Goal: Task Accomplishment & Management: Use online tool/utility

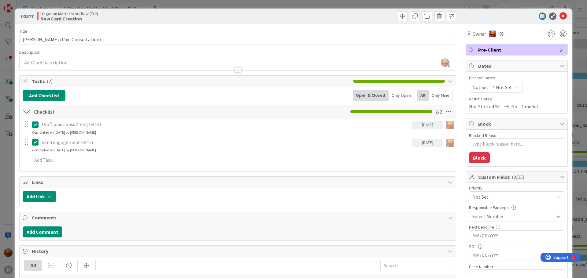
click at [10, 11] on div "ID 2577 Litigation Matter Workflow (FL2) New Card Creation Title 34 / 128 [PERS…" at bounding box center [293, 139] width 587 height 278
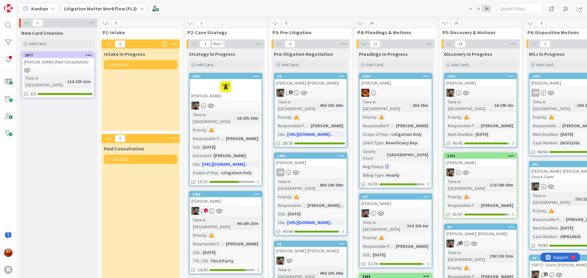
click at [44, 8] on span "Kanban" at bounding box center [39, 8] width 17 height 7
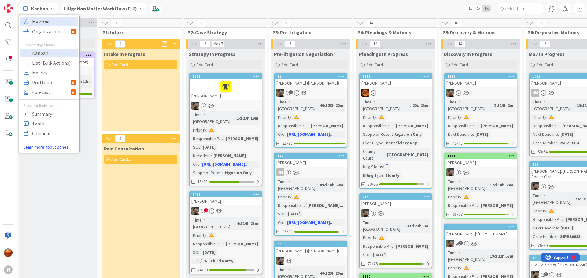
click at [40, 19] on span "My Zone" at bounding box center [54, 21] width 44 height 9
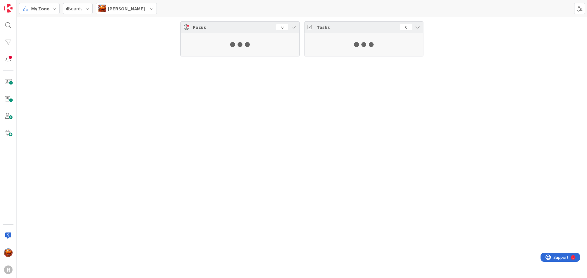
click at [119, 7] on span "[PERSON_NAME]" at bounding box center [126, 8] width 37 height 7
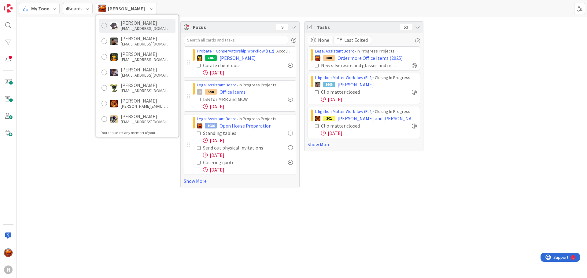
scroll to position [92, 0]
click at [139, 97] on div "[PERSON_NAME]" at bounding box center [145, 98] width 49 height 5
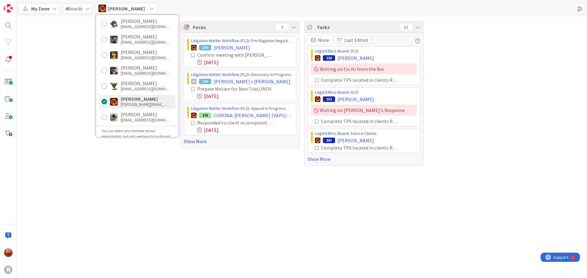
click at [204, 141] on link "Show More" at bounding box center [240, 141] width 112 height 7
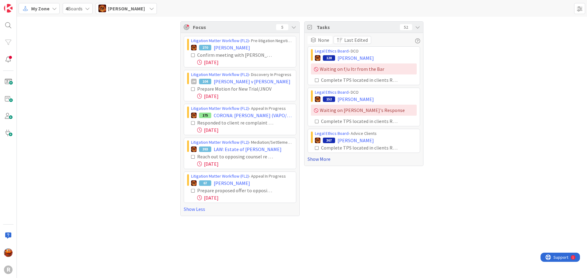
click at [322, 162] on link "Show More" at bounding box center [363, 159] width 112 height 7
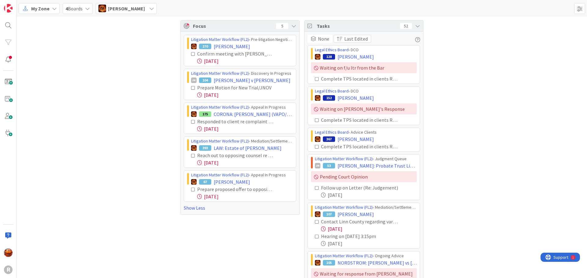
scroll to position [0, 0]
click at [46, 13] on div "My Zone" at bounding box center [39, 8] width 41 height 11
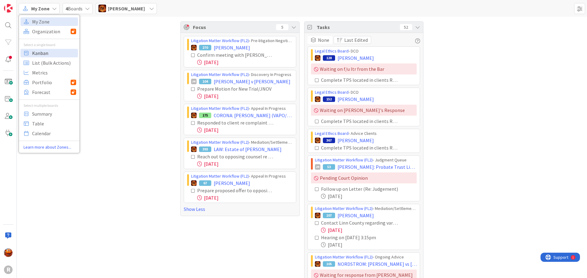
click at [41, 53] on span "Kanban" at bounding box center [54, 53] width 44 height 9
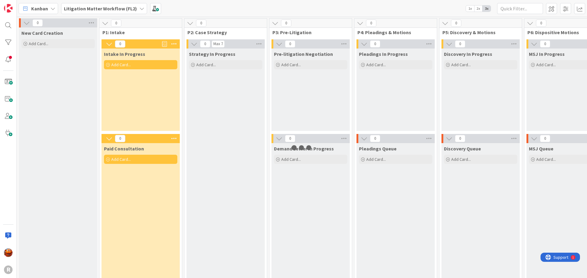
click at [90, 10] on b "Litigation Matter Workflow (FL2)" at bounding box center [100, 8] width 73 height 6
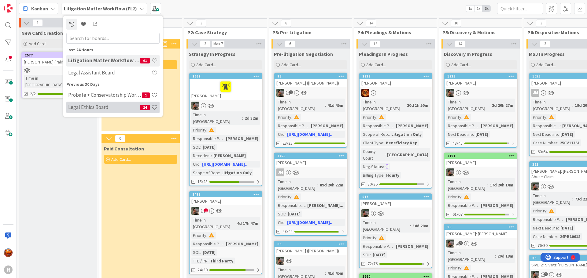
click at [85, 104] on h4 "Legal Ethics Board" at bounding box center [104, 107] width 72 height 6
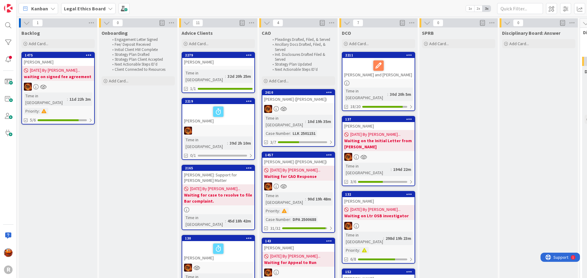
click at [95, 7] on b "Legal Ethics Board" at bounding box center [85, 8] width 42 height 6
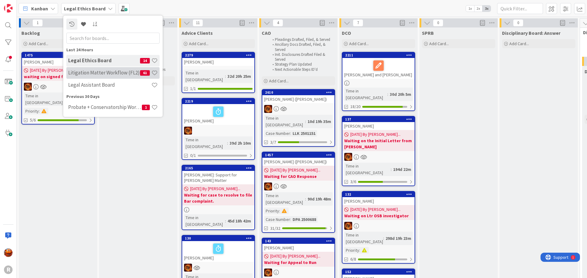
click at [93, 75] on h4 "Litigation Matter Workflow (FL2)" at bounding box center [104, 73] width 72 height 6
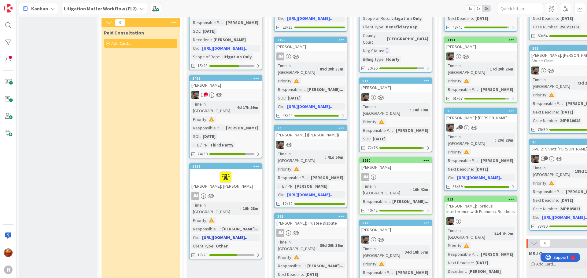
scroll to position [122, 0]
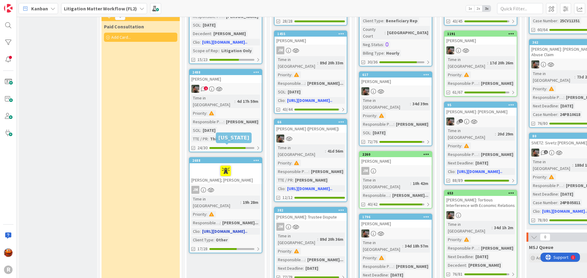
click at [240, 172] on link "2688 [PERSON_NAME]; [PERSON_NAME] Time in [GEOGRAPHIC_DATA] : 19h 28m Priority …" at bounding box center [225, 205] width 73 height 96
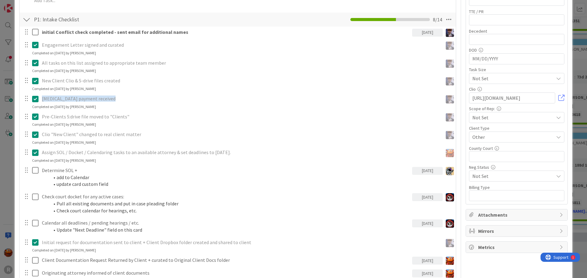
scroll to position [336, 0]
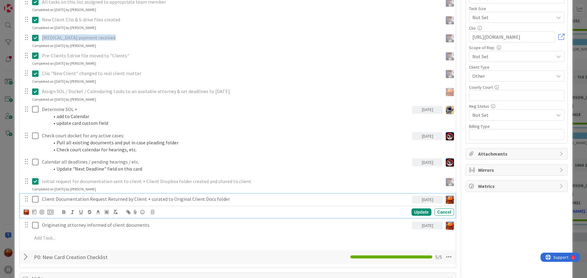
click at [114, 198] on p "Client Documentation Request Returned by Client + curated to Original Client Do…" at bounding box center [226, 199] width 368 height 7
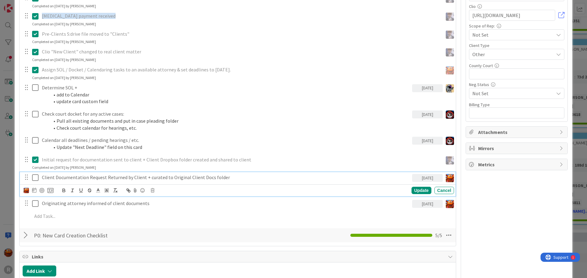
scroll to position [367, 0]
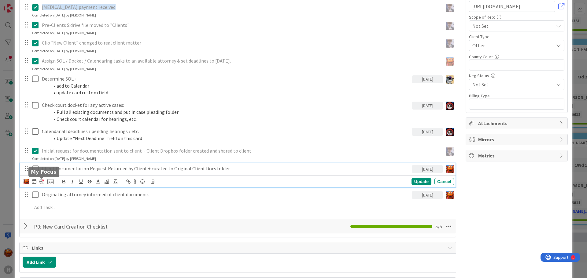
click at [41, 183] on div at bounding box center [41, 181] width 5 height 5
click at [9, 133] on div "ID 2688 Litigation Matter Workflow (FL2) Strategy In Progress Title 14 / 128 [P…" at bounding box center [293, 139] width 587 height 278
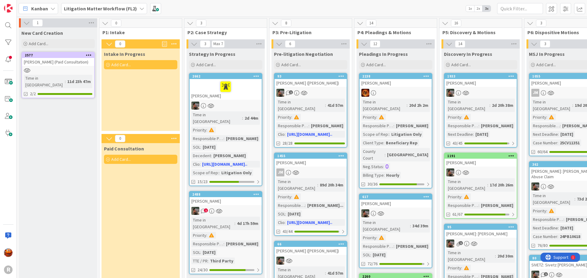
click at [57, 68] on div at bounding box center [58, 70] width 72 height 5
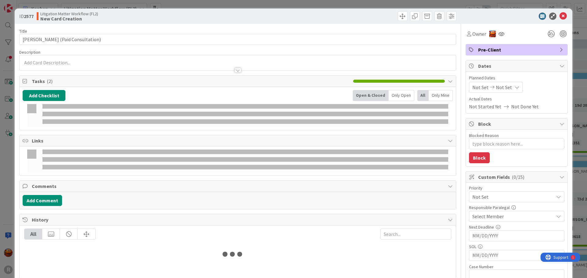
type textarea "x"
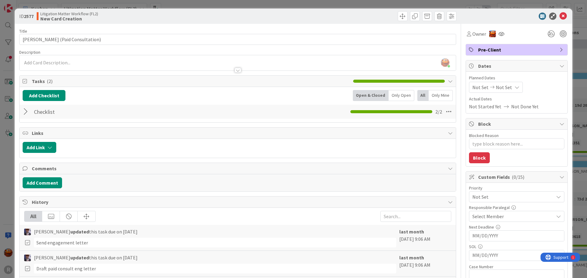
click at [10, 76] on div "ID 2577 Litigation Matter Workflow (FL2) New Card Creation Title 34 / 128 [PERS…" at bounding box center [293, 139] width 587 height 278
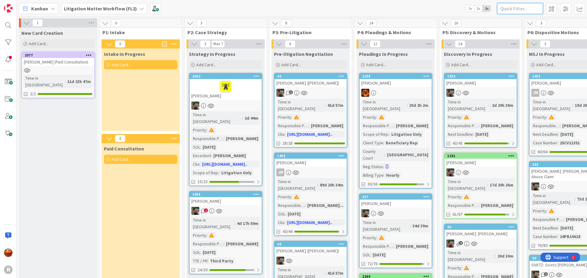
click at [504, 9] on input "text" at bounding box center [520, 8] width 46 height 11
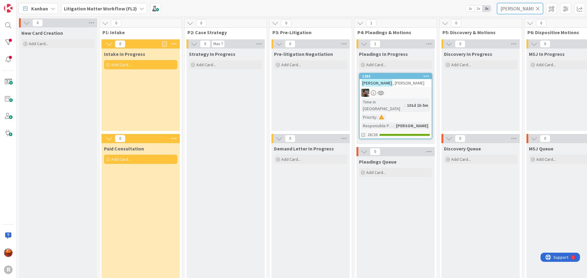
type input "[PERSON_NAME]"
click at [407, 96] on div at bounding box center [395, 93] width 72 height 8
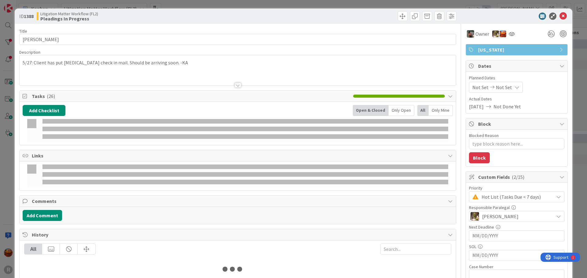
type textarea "x"
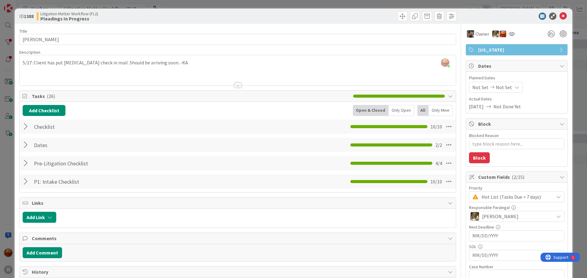
click at [28, 126] on div at bounding box center [27, 126] width 8 height 11
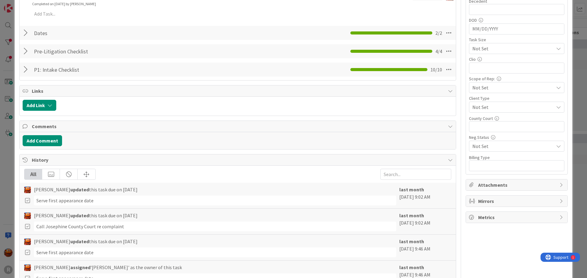
scroll to position [306, 0]
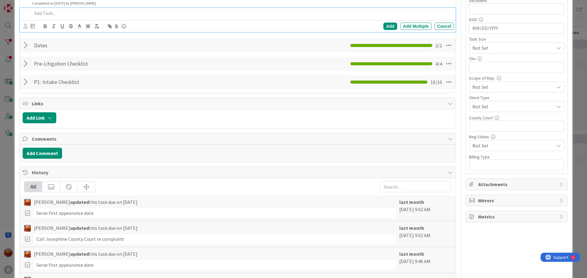
click at [50, 15] on p at bounding box center [241, 13] width 419 height 7
click at [25, 26] on icon at bounding box center [26, 26] width 4 height 5
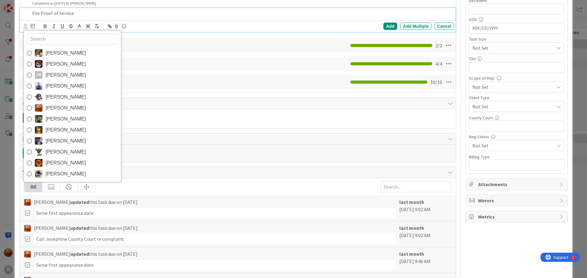
drag, startPoint x: 50, startPoint y: 104, endPoint x: 48, endPoint y: 88, distance: 16.1
click at [50, 104] on span "[PERSON_NAME]" at bounding box center [66, 108] width 40 height 9
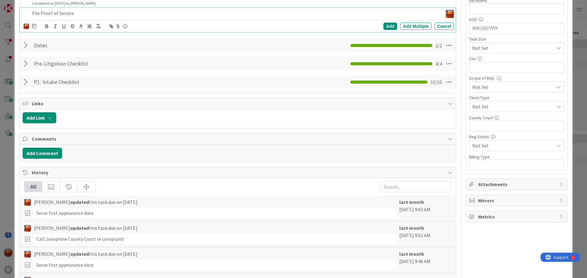
click at [34, 25] on icon at bounding box center [34, 26] width 4 height 5
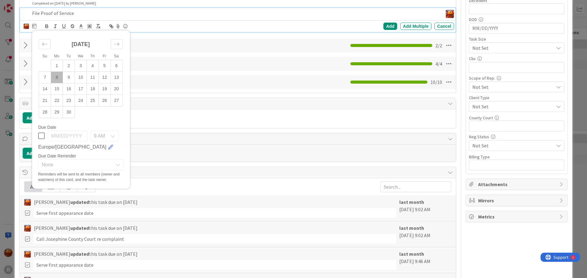
click at [58, 75] on td "8" at bounding box center [57, 77] width 12 height 12
click at [384, 26] on div "Add" at bounding box center [390, 26] width 14 height 7
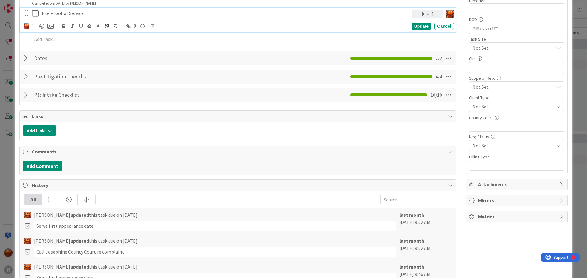
click at [79, 14] on p "File Proof of Service" at bounding box center [226, 13] width 368 height 7
click at [42, 25] on div at bounding box center [41, 26] width 5 height 5
type textarea "x"
click at [8, 26] on div "ID 1388 Litigation Matter Workflow (FL2) Pleadings In Progress Title 14 / 128 […" at bounding box center [293, 139] width 587 height 278
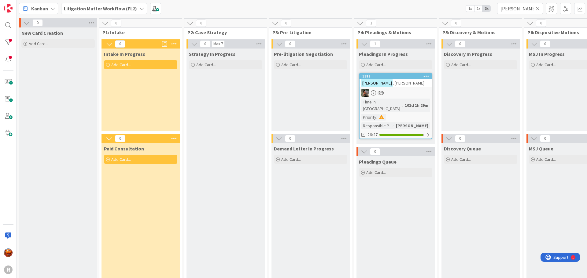
drag, startPoint x: 329, startPoint y: 236, endPoint x: 308, endPoint y: 293, distance: 60.4
drag, startPoint x: 516, startPoint y: 9, endPoint x: 387, endPoint y: -9, distance: 130.6
click at [387, 0] on html "R Kanban Litigation Matter Workflow (FL2) 1x 2x 3x lindsay 0 New Card Creation …" at bounding box center [293, 139] width 587 height 278
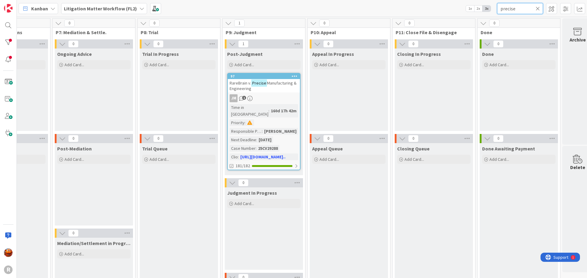
scroll to position [0, 569]
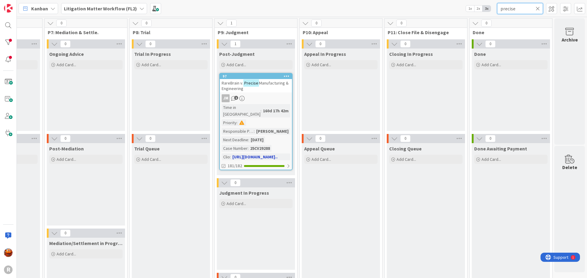
type input "precise"
click at [265, 97] on div "JM 1" at bounding box center [256, 98] width 72 height 8
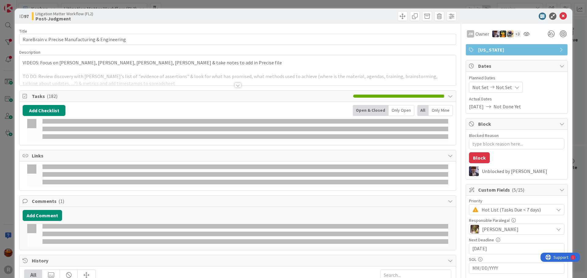
type textarea "x"
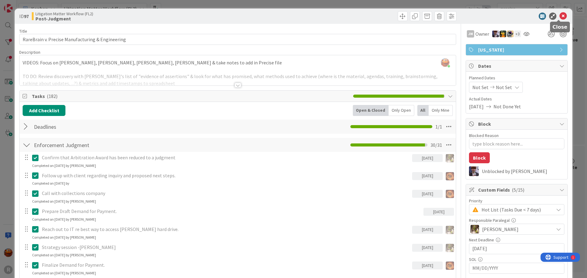
click at [559, 16] on icon at bounding box center [562, 16] width 7 height 7
